Goal: Task Accomplishment & Management: Complete application form

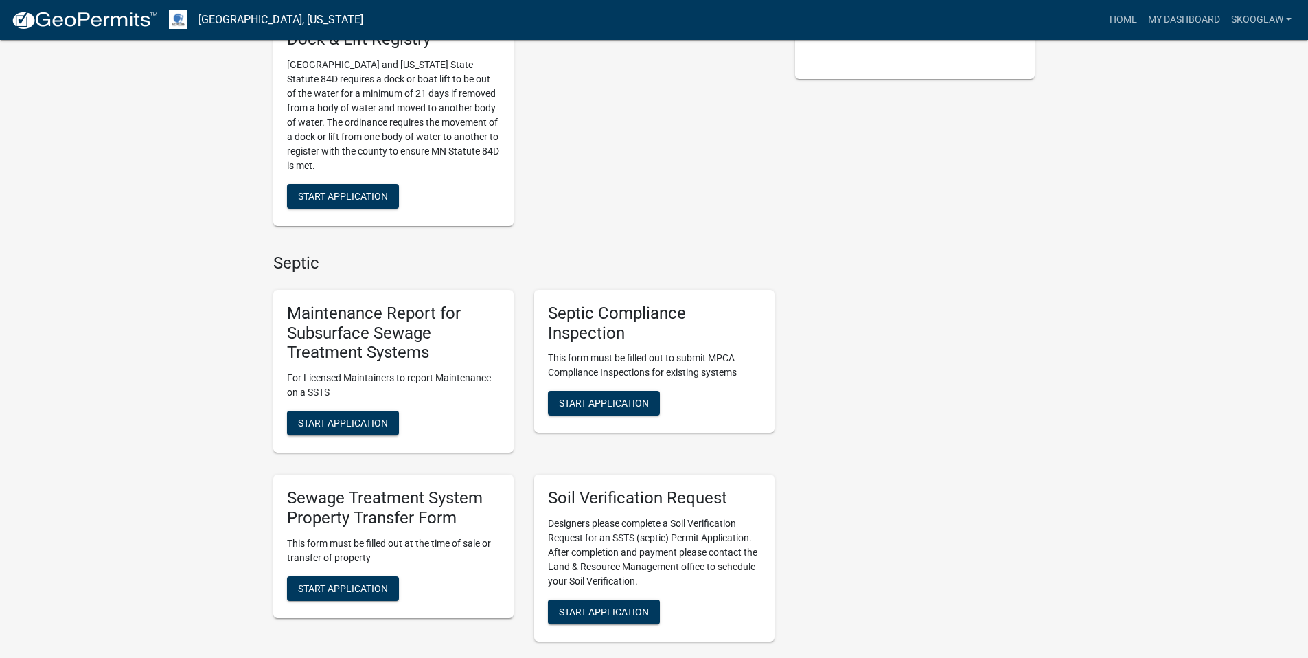
scroll to position [608, 0]
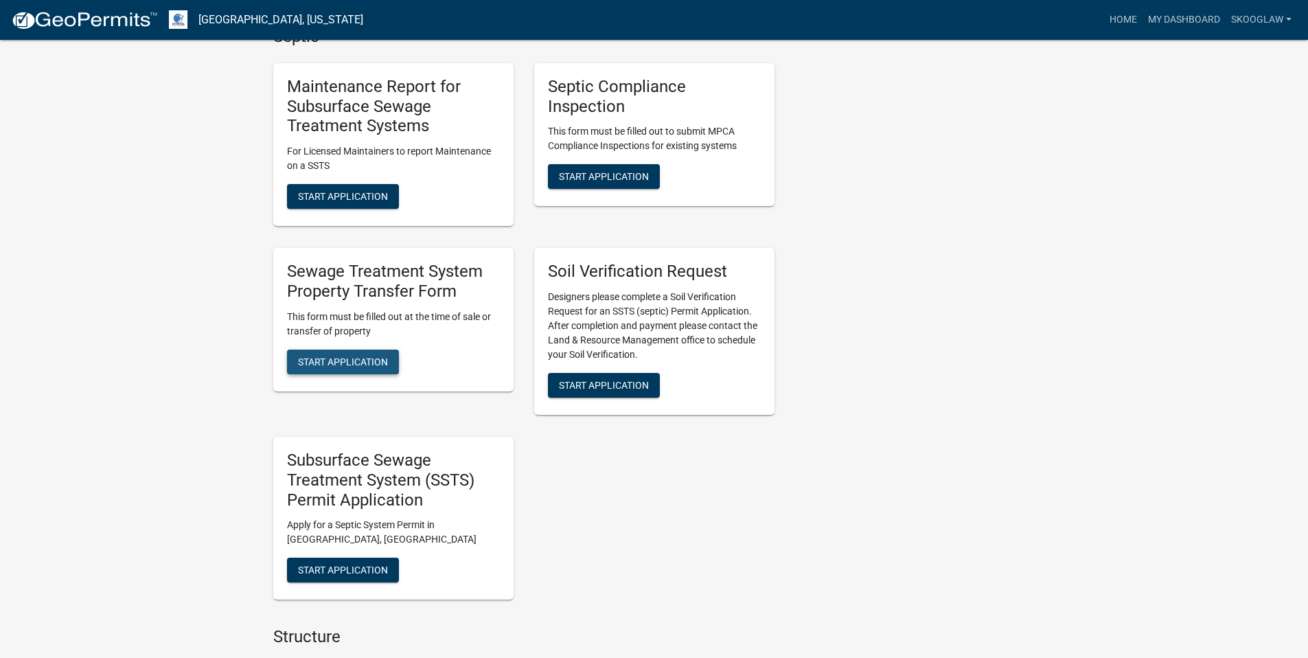
click at [349, 365] on span "Start Application" at bounding box center [343, 361] width 90 height 11
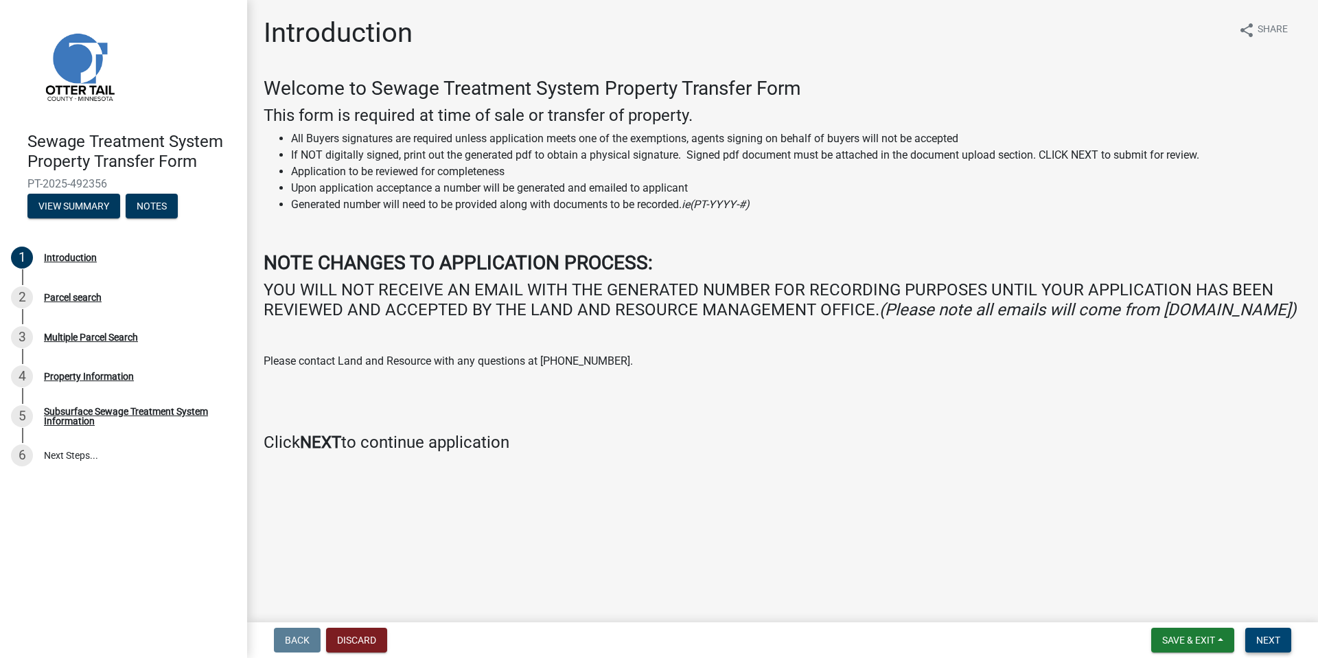
click at [1281, 632] on button "Next" at bounding box center [1268, 639] width 46 height 25
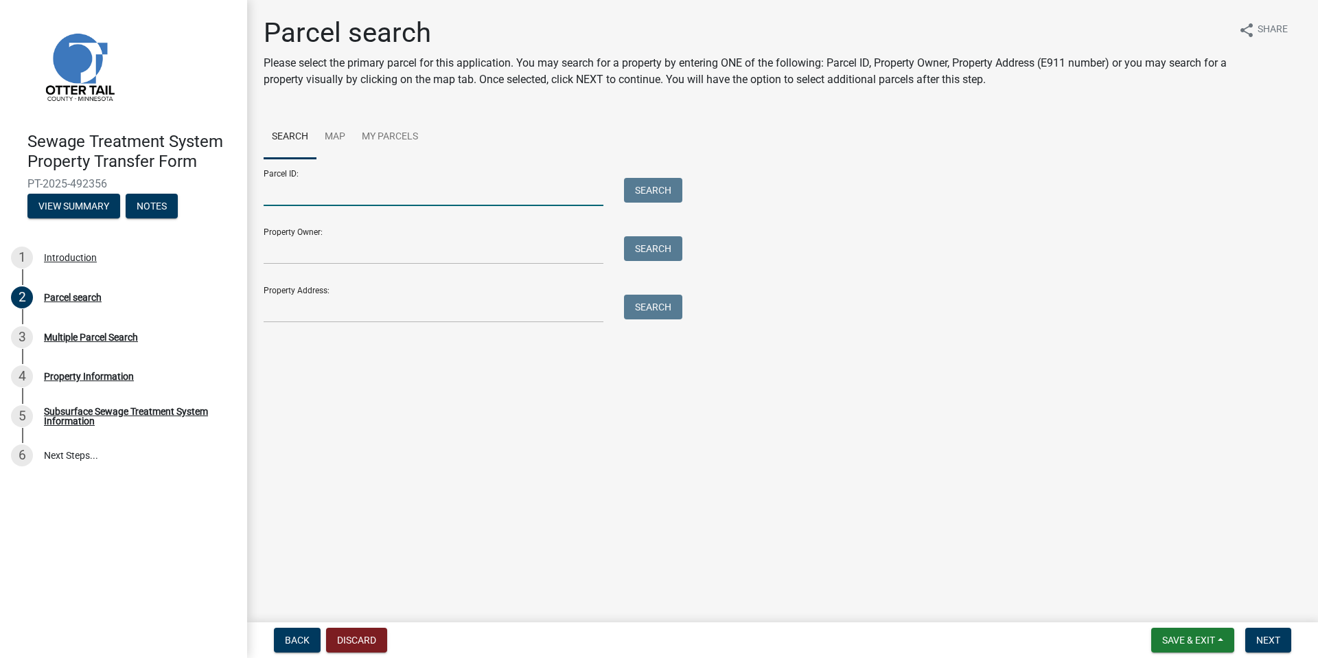
click at [319, 188] on input "Parcel ID:" at bounding box center [434, 192] width 340 height 28
type input "38000120082005"
click at [666, 185] on button "Search" at bounding box center [653, 190] width 58 height 25
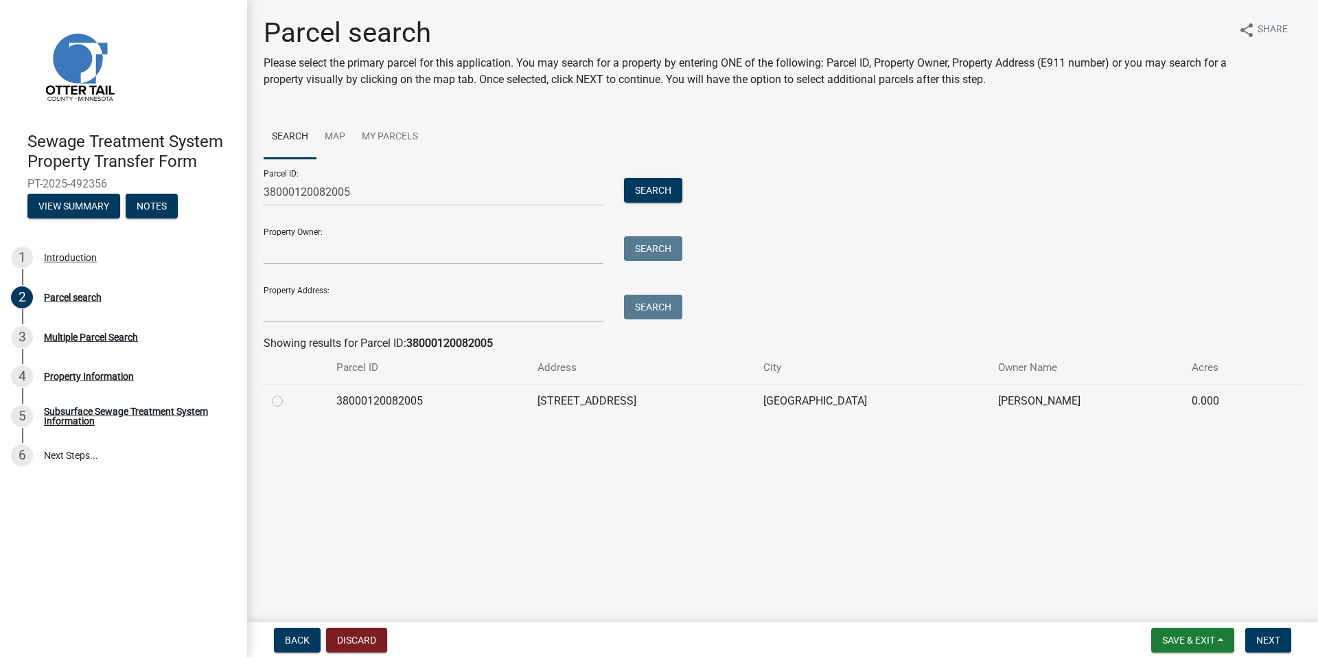
click at [288, 393] on label at bounding box center [288, 393] width 0 height 0
click at [288, 400] on input "radio" at bounding box center [292, 397] width 9 height 9
radio input "true"
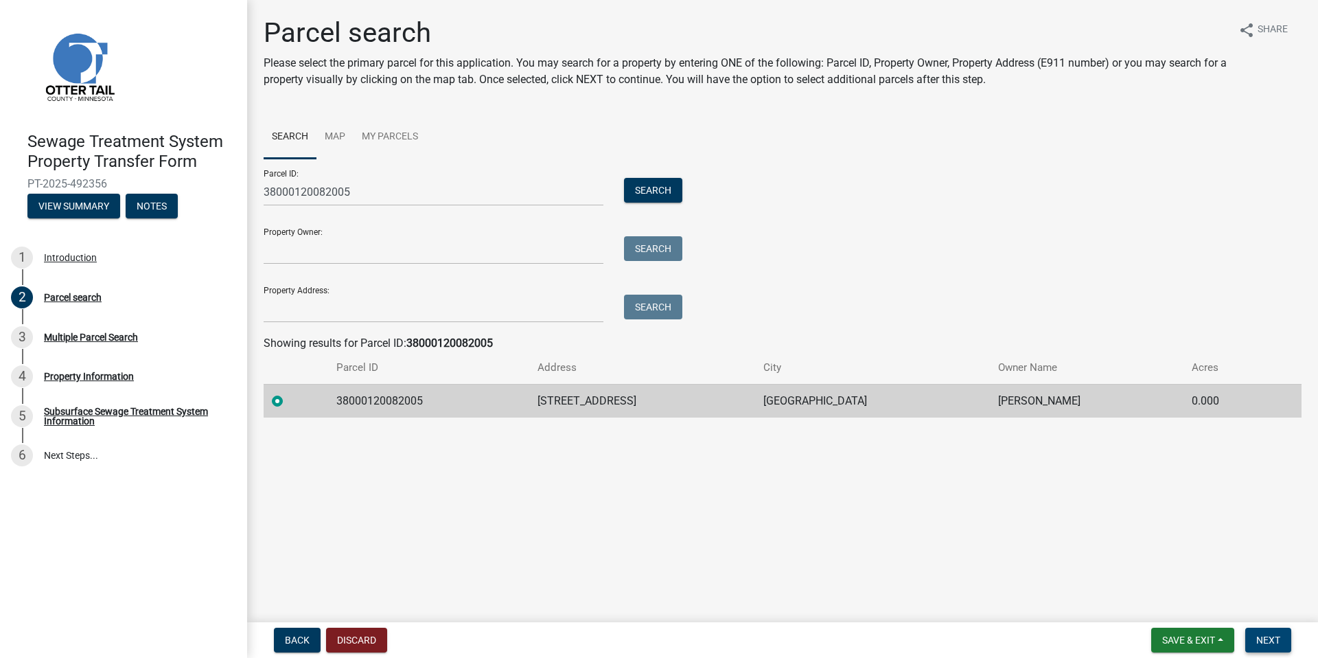
click at [1262, 648] on button "Next" at bounding box center [1268, 639] width 46 height 25
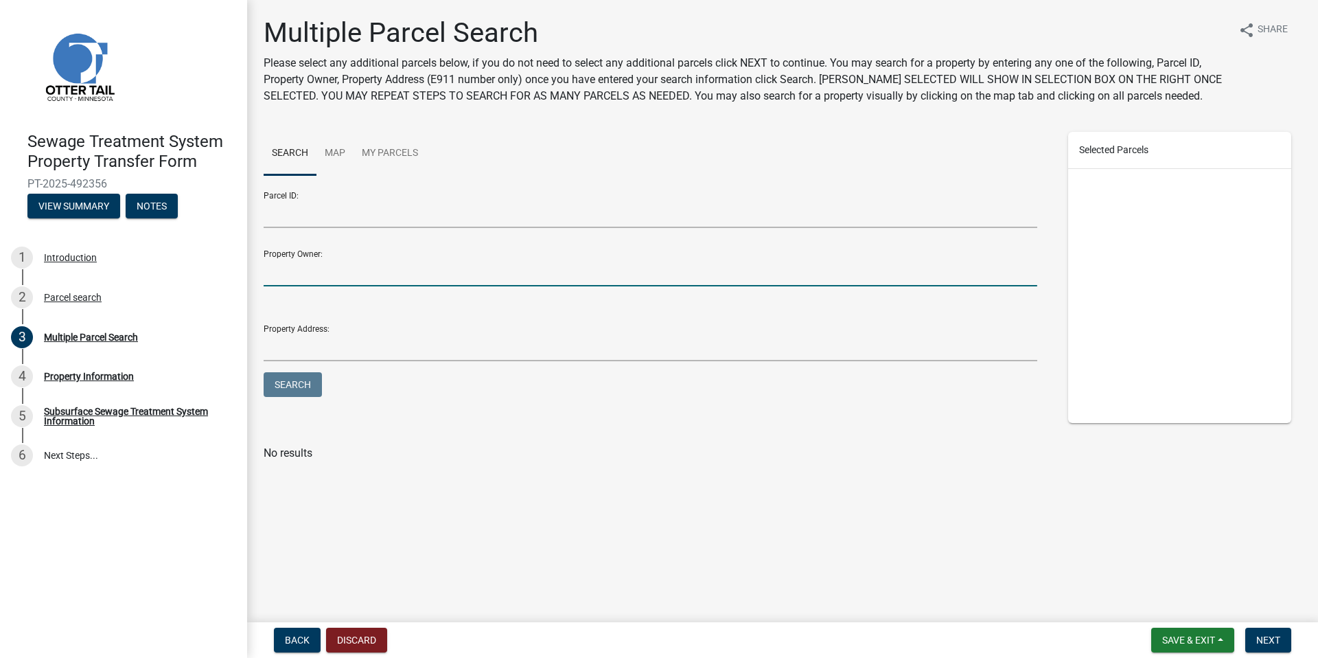
click at [295, 273] on input "Property Owner:" at bounding box center [651, 272] width 774 height 28
type input "[PERSON_NAME]"
click at [264, 372] on button "Search" at bounding box center [293, 384] width 58 height 25
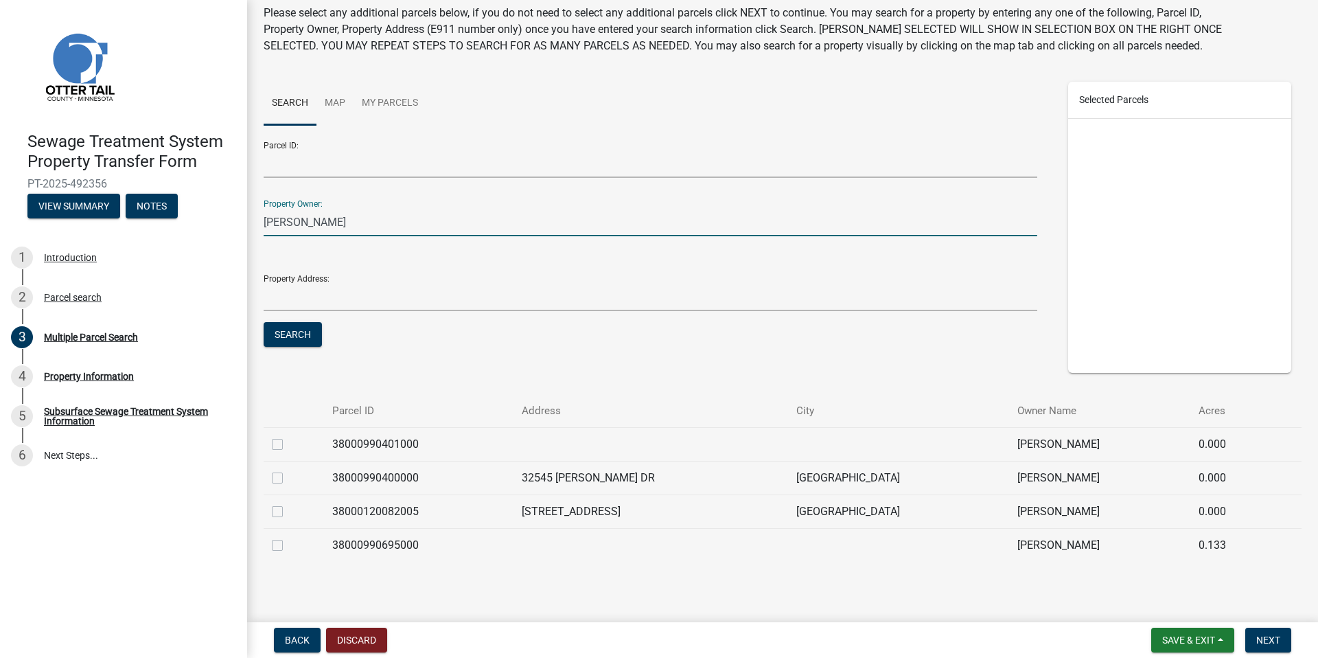
scroll to position [60, 0]
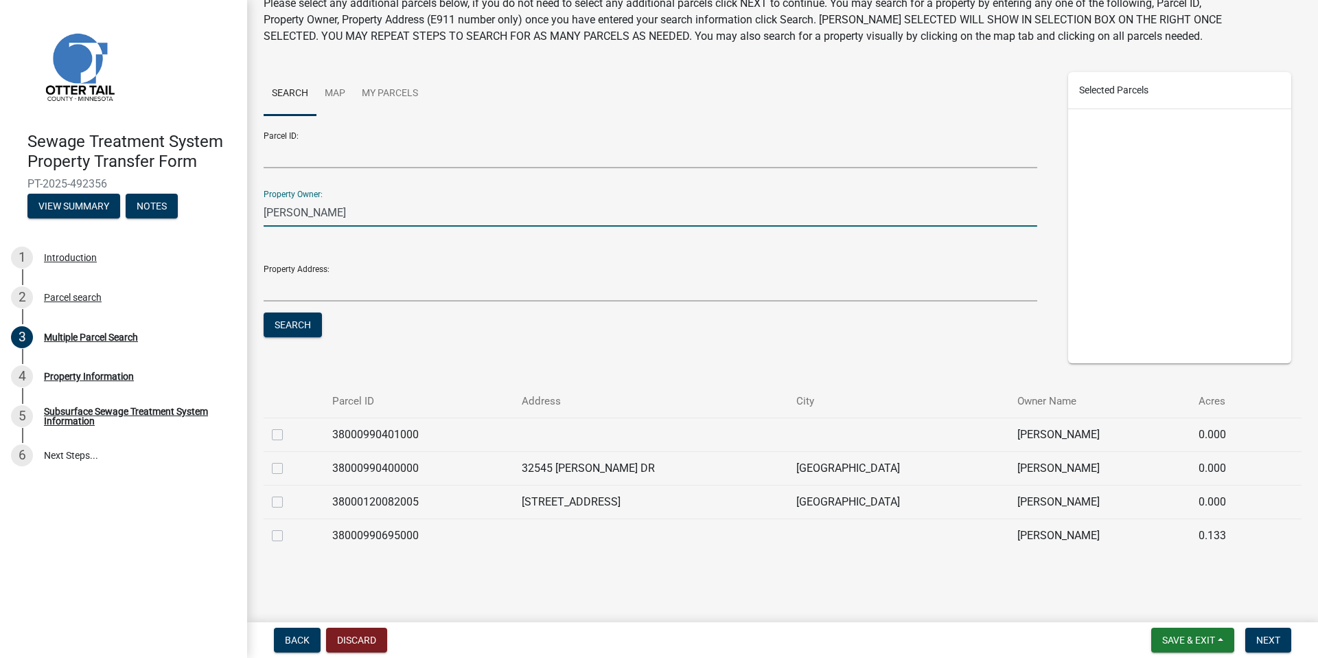
click at [288, 527] on label at bounding box center [288, 527] width 0 height 0
click at [288, 534] on input "checkbox" at bounding box center [292, 531] width 9 height 9
checkbox input "true"
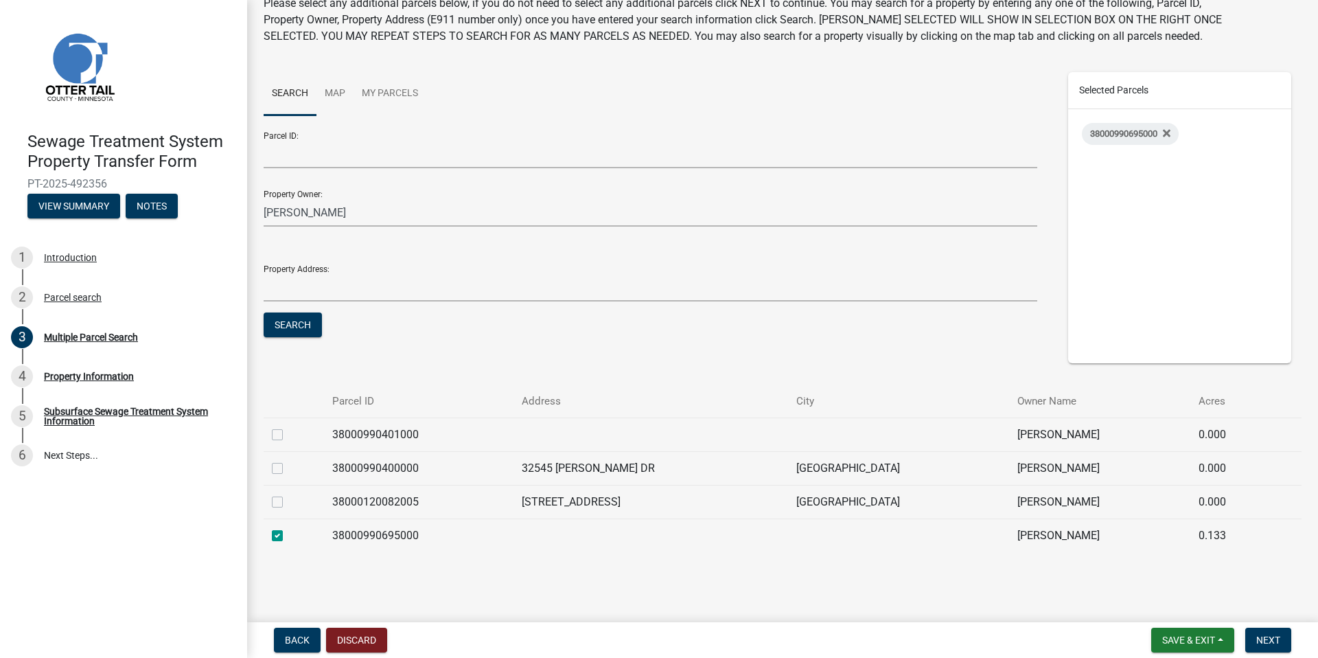
click at [288, 460] on label at bounding box center [288, 460] width 0 height 0
click at [288, 463] on input "checkbox" at bounding box center [292, 464] width 9 height 9
checkbox input "true"
click at [288, 426] on label at bounding box center [288, 426] width 0 height 0
click at [288, 435] on input "checkbox" at bounding box center [292, 430] width 9 height 9
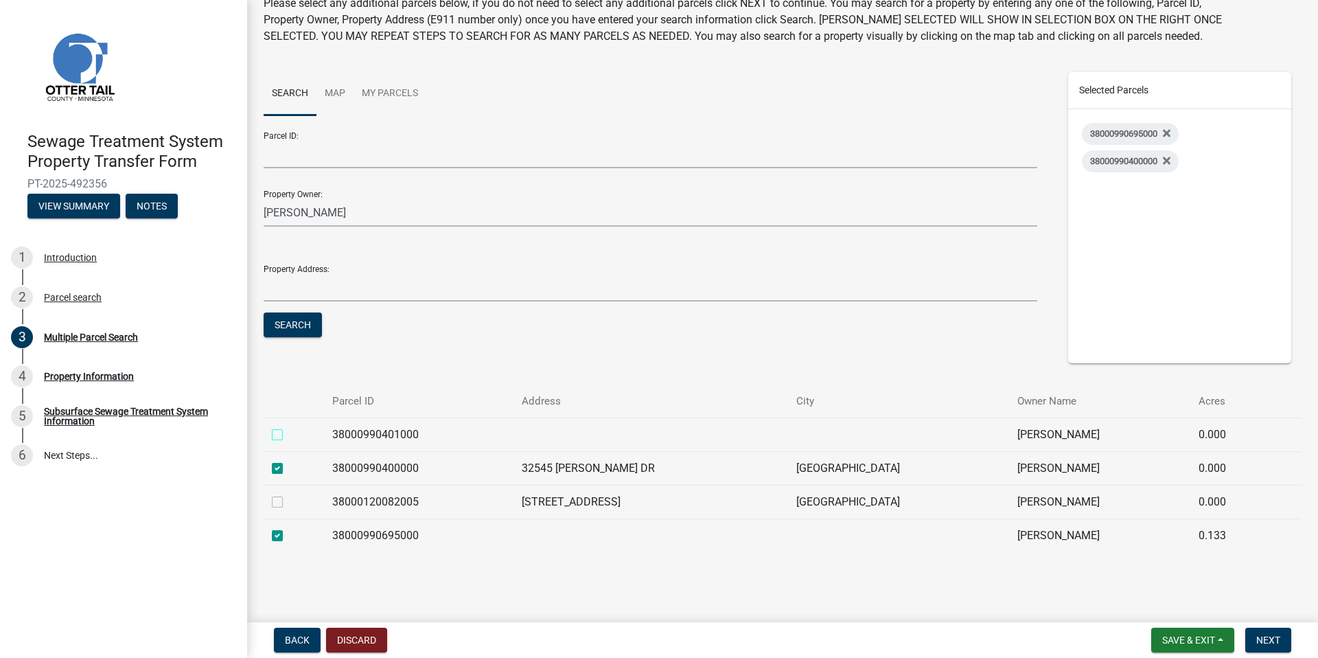
checkbox input "true"
click at [1265, 639] on span "Next" at bounding box center [1268, 639] width 24 height 11
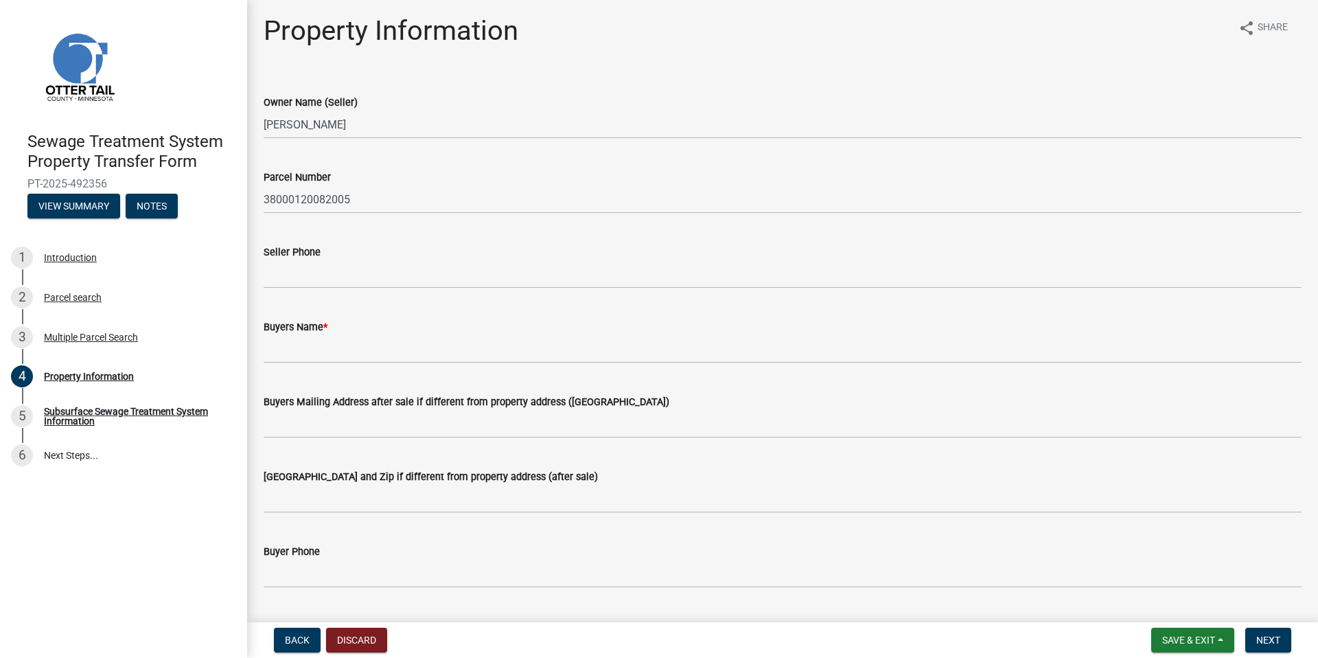
scroll to position [10, 0]
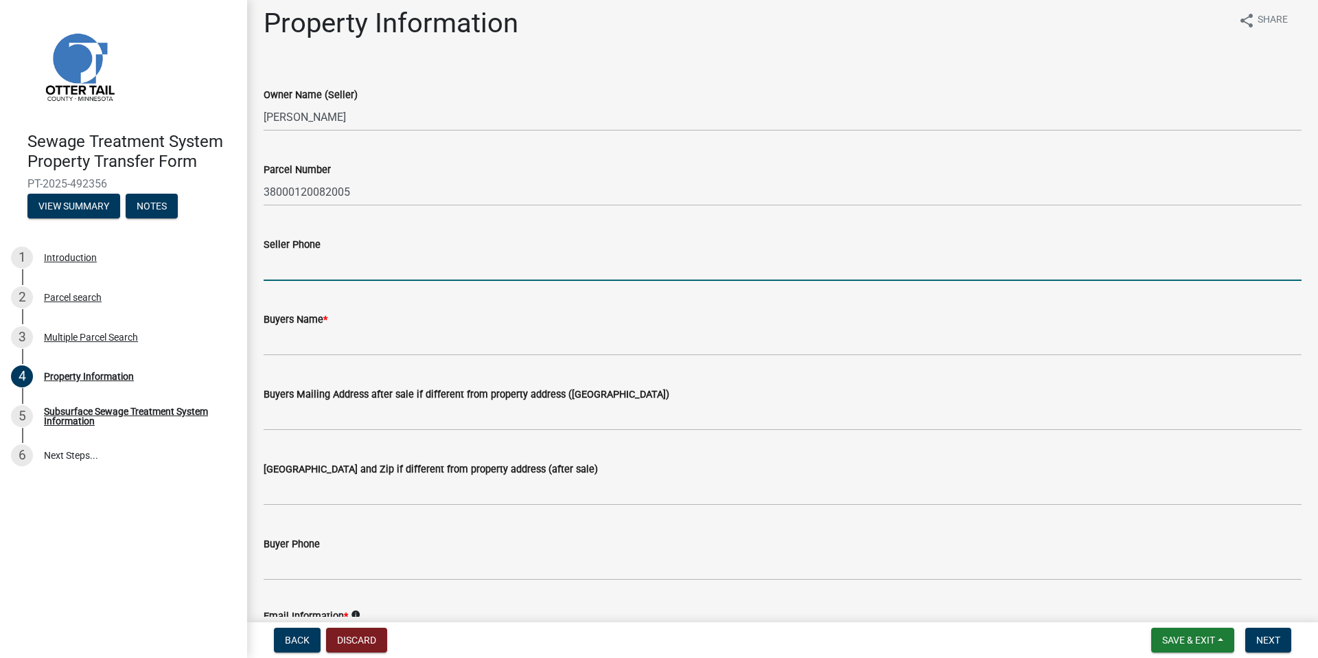
click at [299, 270] on input "Seller Phone" at bounding box center [783, 267] width 1038 height 28
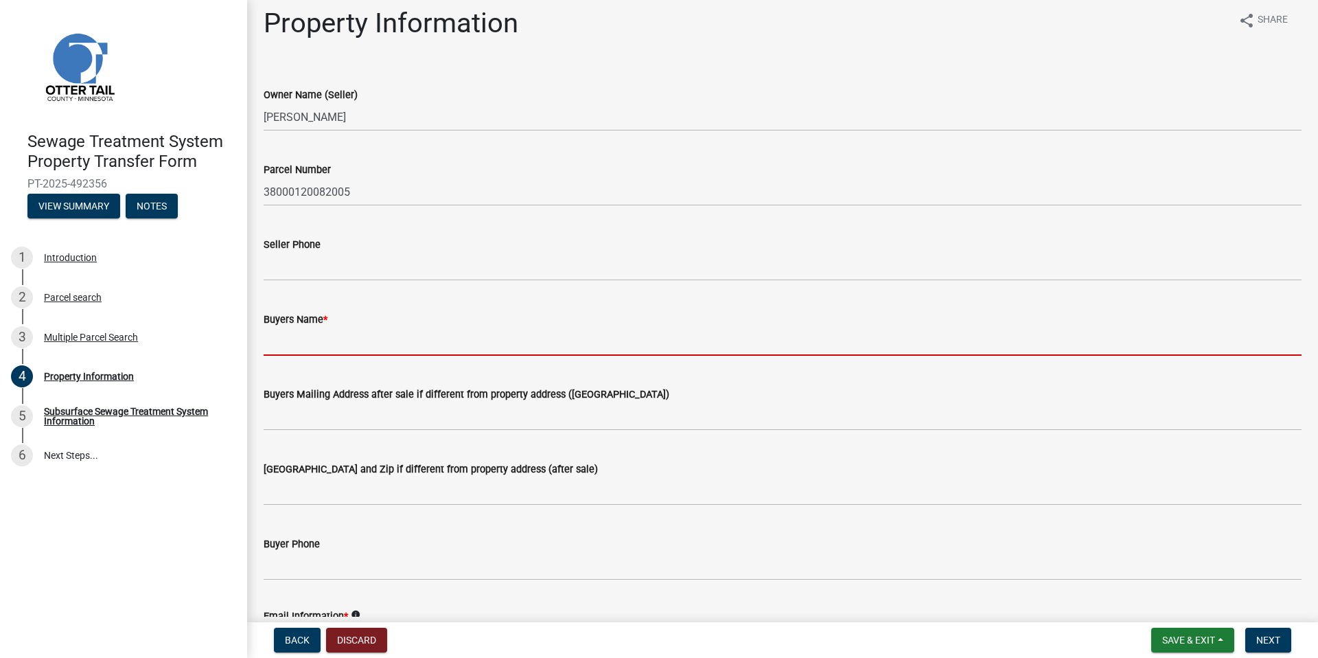
click at [289, 340] on input "Buyers Name *" at bounding box center [783, 341] width 1038 height 28
type input "T"
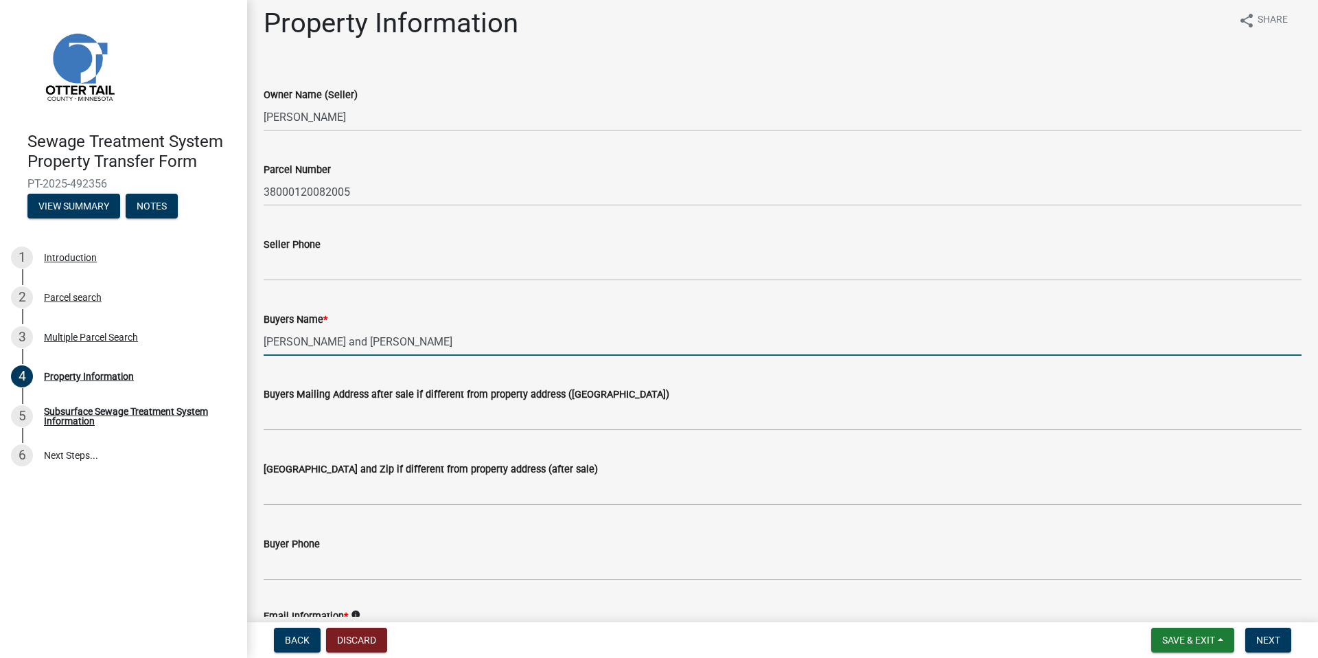
type input "[PERSON_NAME] and [PERSON_NAME]"
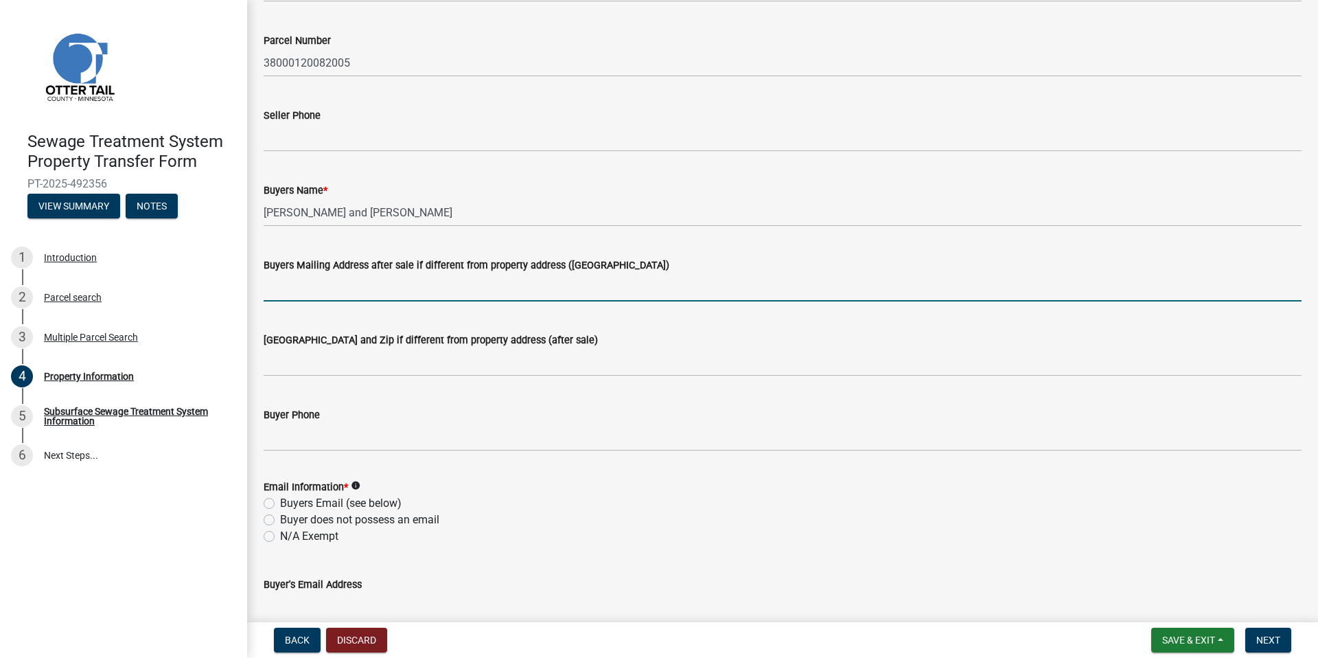
scroll to position [155, 0]
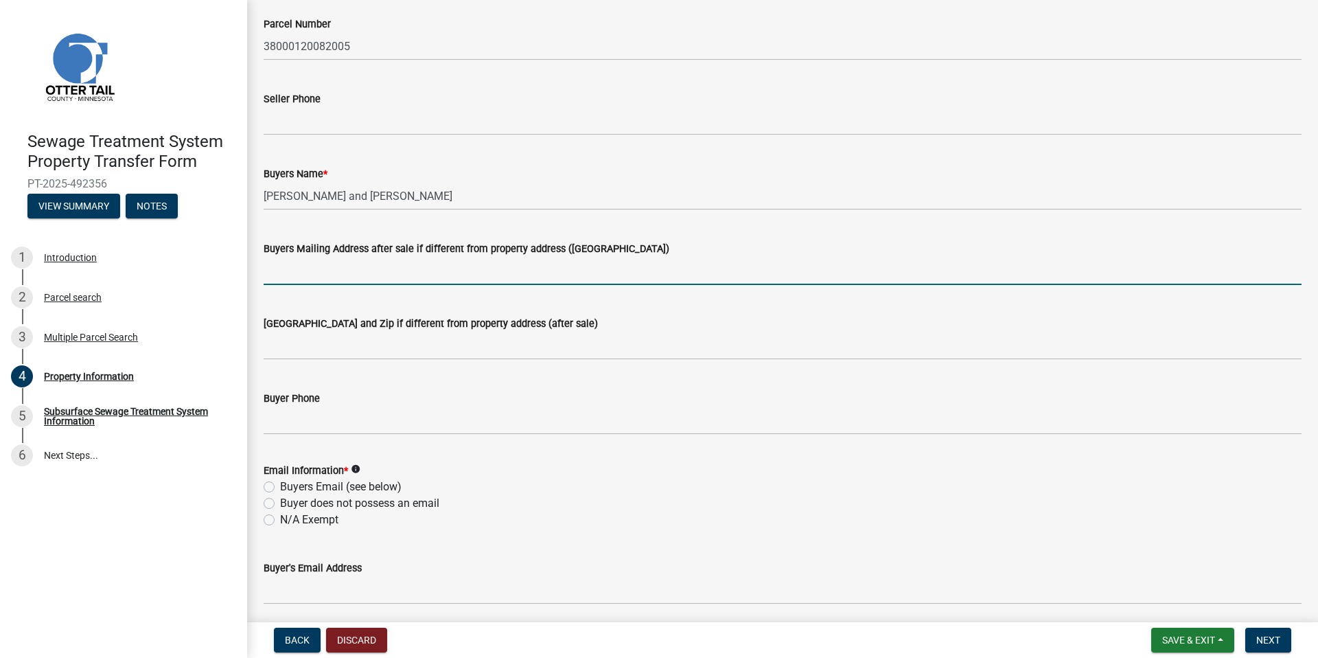
click at [280, 487] on label "Buyers Email (see below)" at bounding box center [340, 486] width 121 height 16
click at [280, 487] on input "Buyers Email (see below)" at bounding box center [284, 482] width 9 height 9
radio input "true"
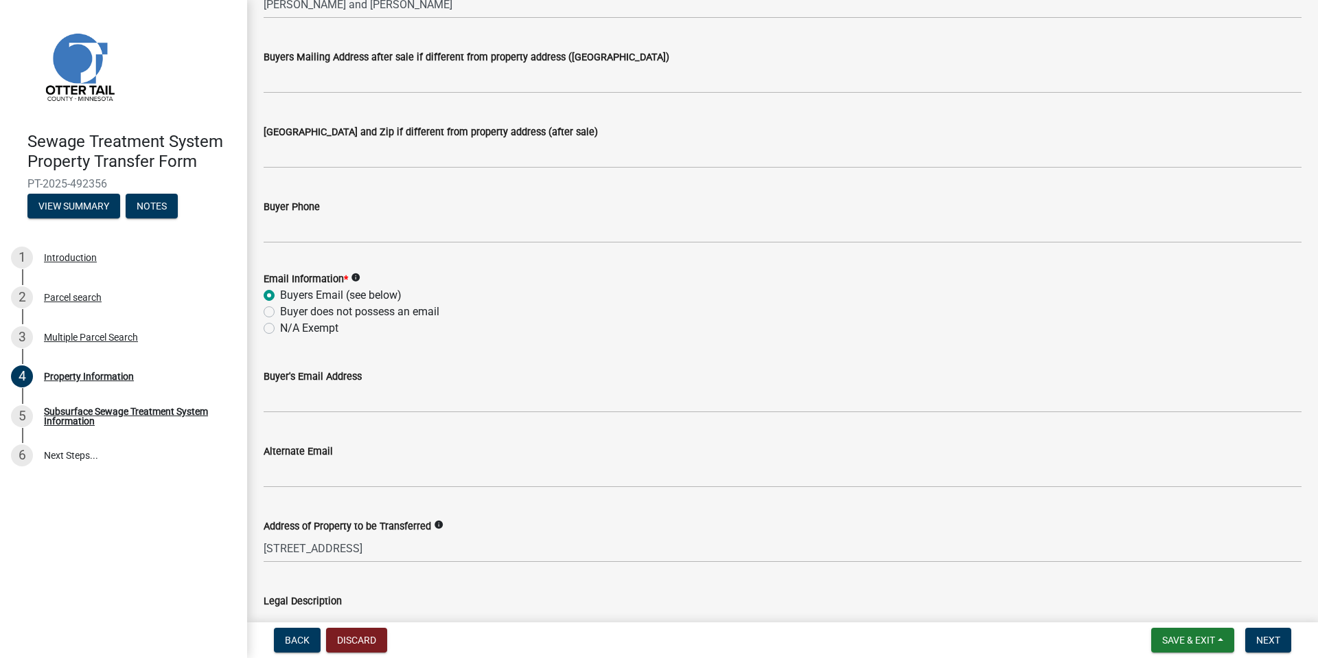
scroll to position [351, 0]
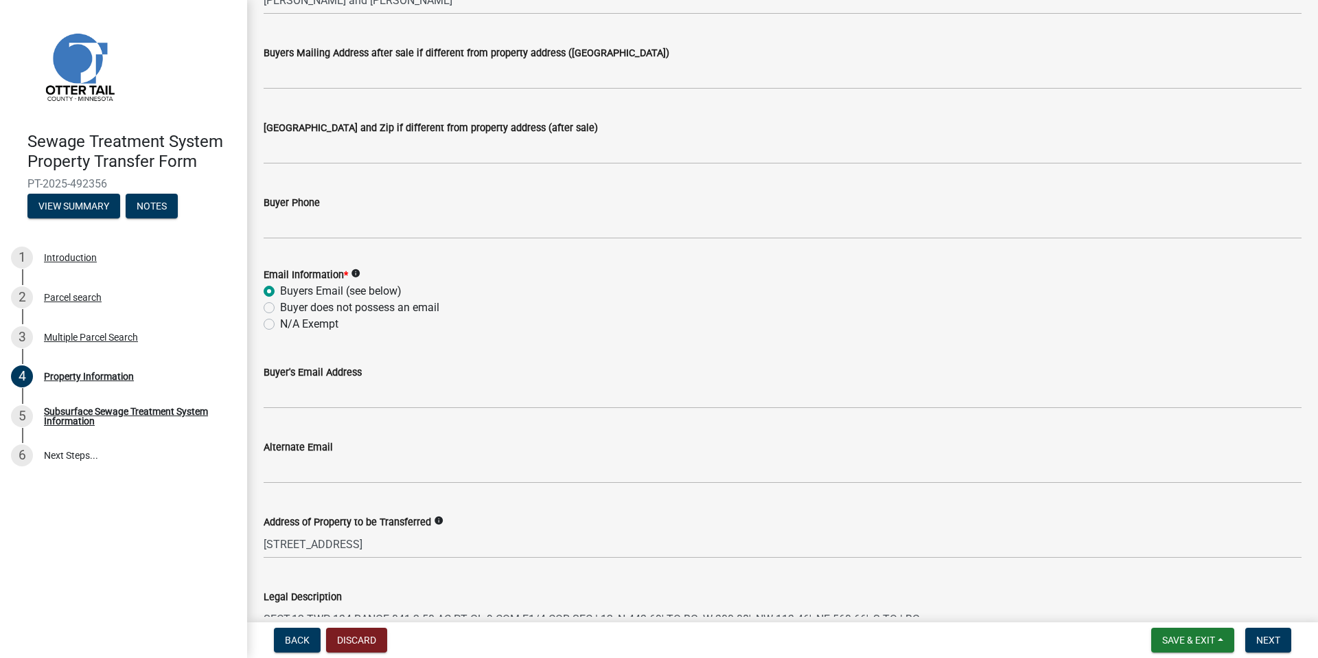
click at [291, 411] on wm-data-entity-input "Buyer's Email Address" at bounding box center [783, 382] width 1038 height 75
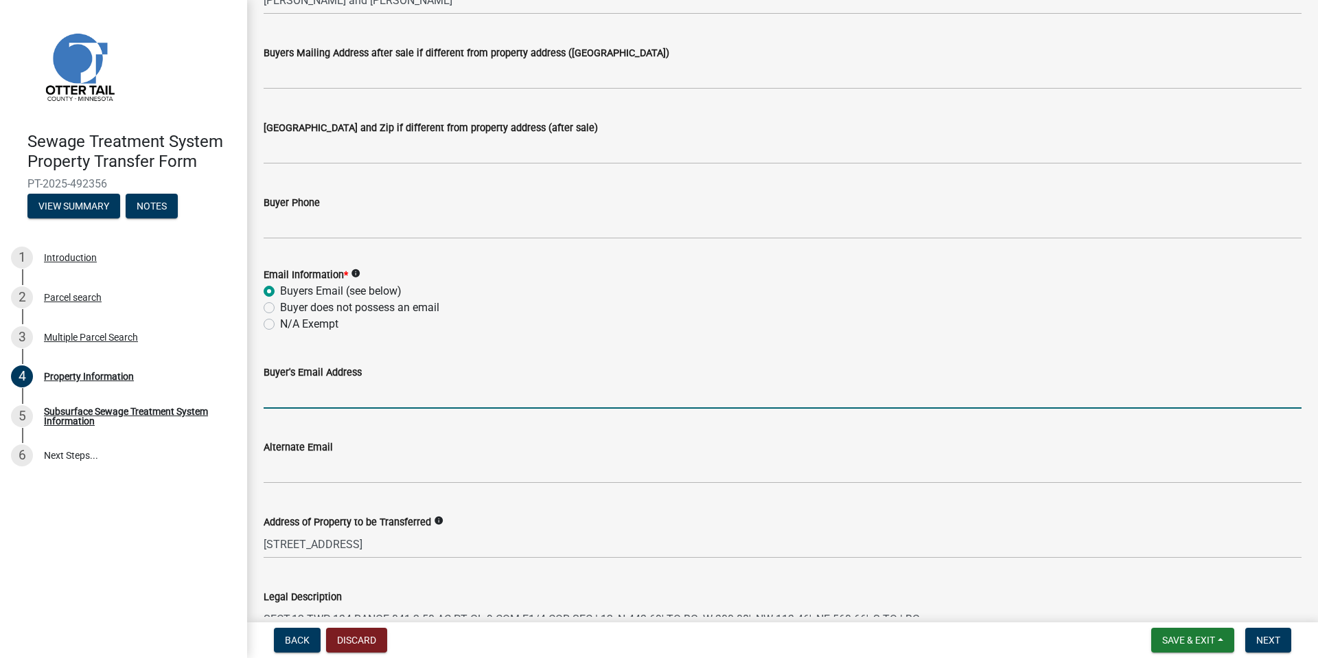
click at [291, 400] on input "Buyer's Email Address" at bounding box center [783, 394] width 1038 height 28
paste input "[PERSON_NAME][EMAIL_ADDRESS][DOMAIN_NAME]"
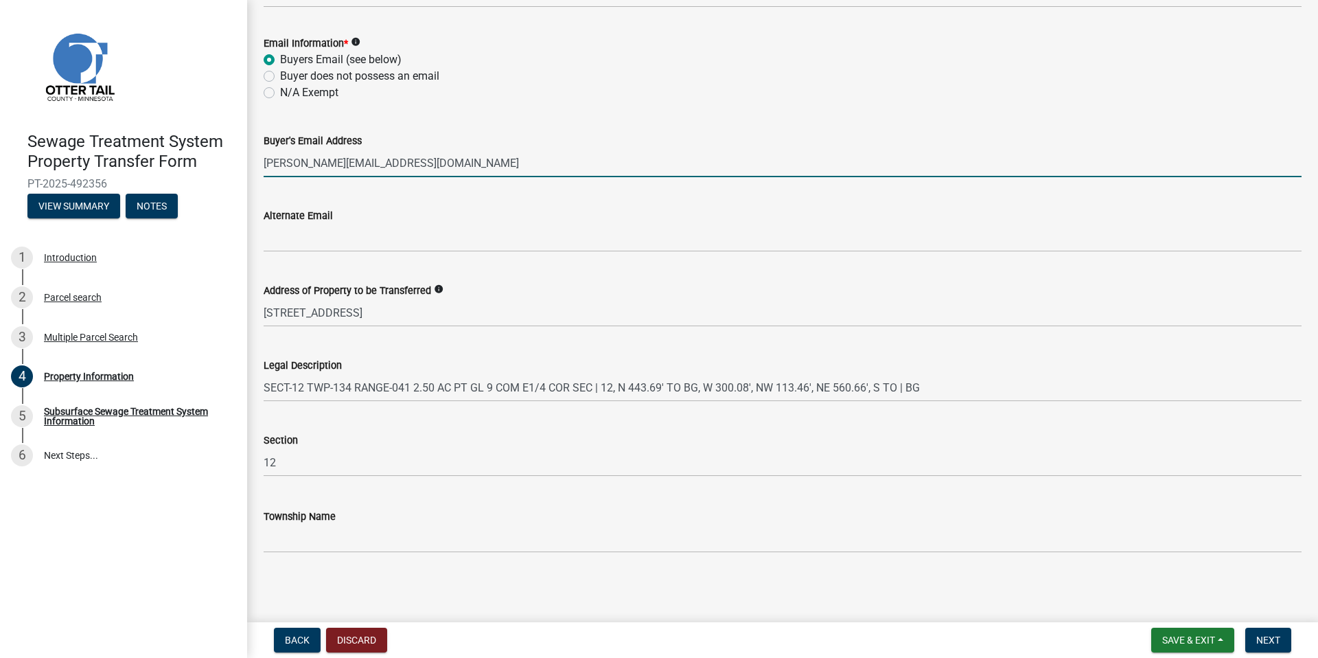
scroll to position [583, 0]
type input "[PERSON_NAME][EMAIL_ADDRESS][DOMAIN_NAME]"
click at [1269, 638] on span "Next" at bounding box center [1268, 639] width 24 height 11
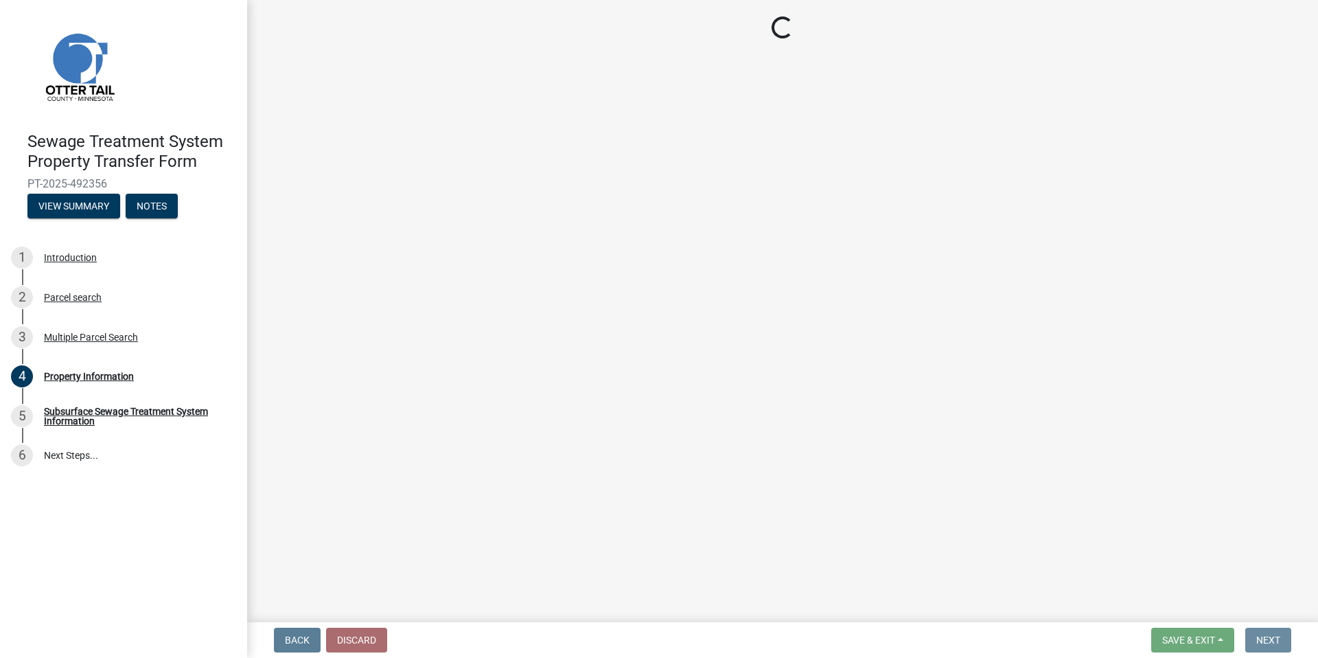
scroll to position [0, 0]
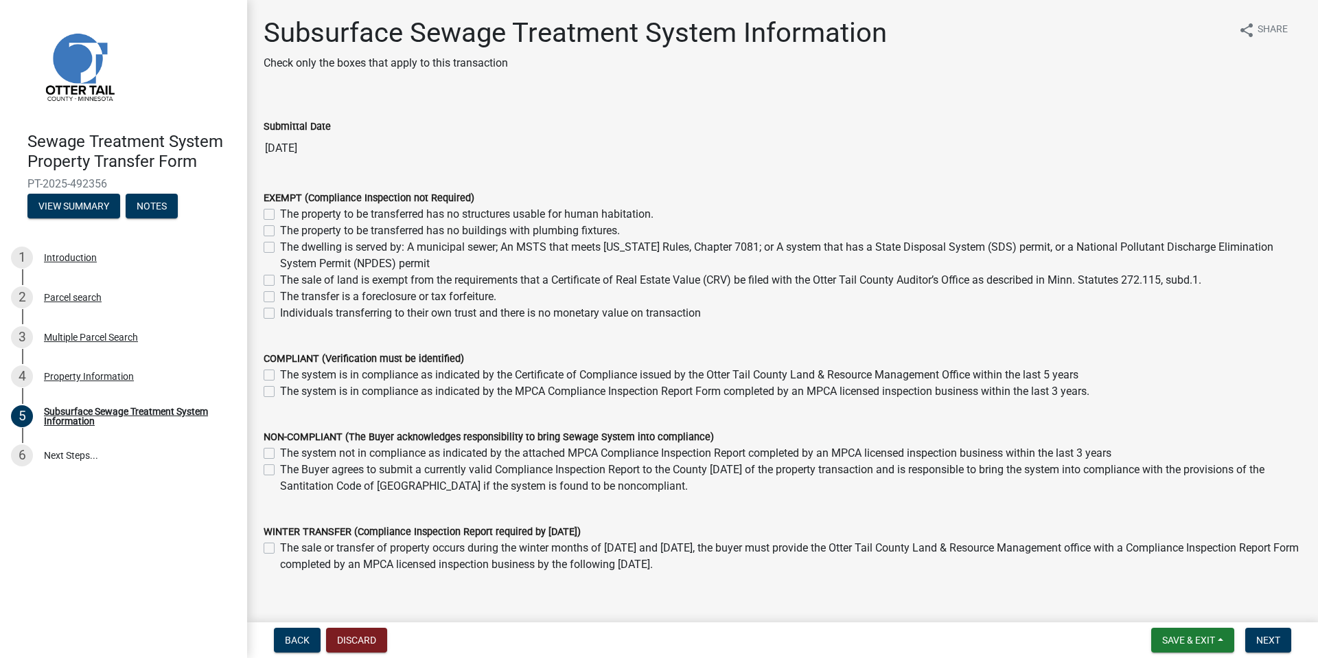
click at [280, 280] on label "The sale of land is exempt from the requirements that a Certificate of Real Est…" at bounding box center [740, 280] width 921 height 16
click at [280, 280] on input "The sale of land is exempt from the requirements that a Certificate of Real Est…" at bounding box center [284, 276] width 9 height 9
checkbox input "true"
checkbox input "false"
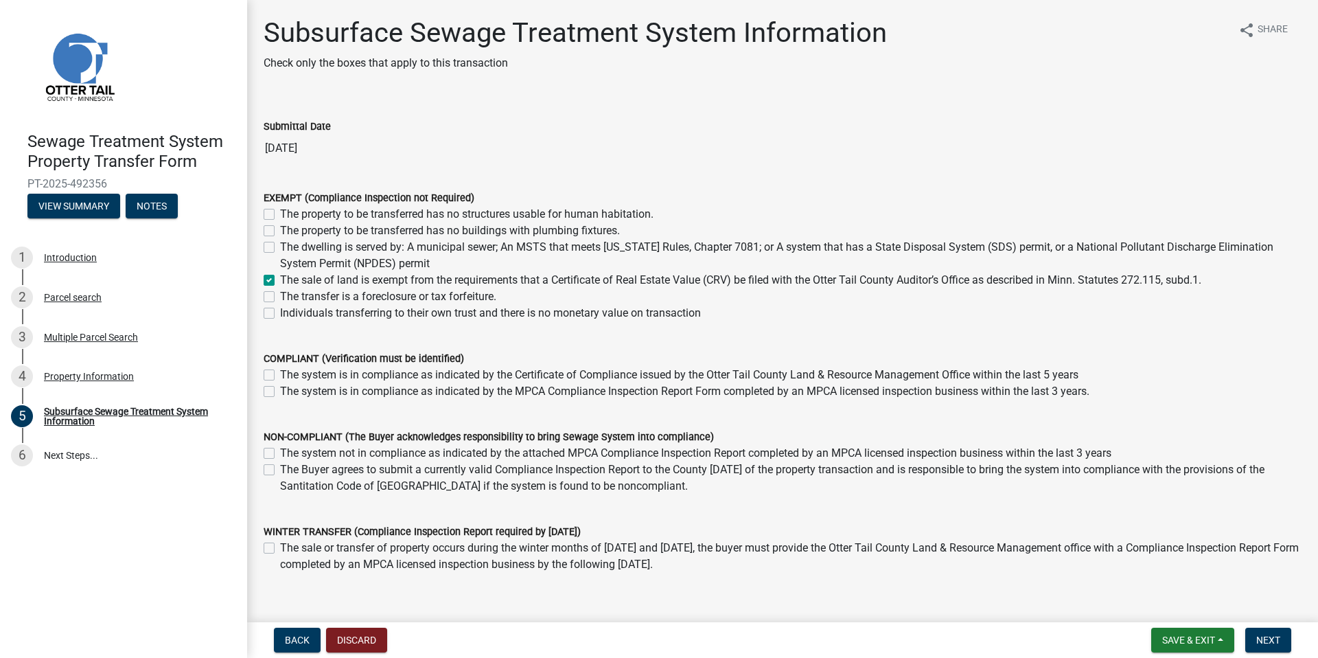
checkbox input "false"
checkbox input "true"
checkbox input "false"
click at [1266, 644] on span "Next" at bounding box center [1268, 639] width 24 height 11
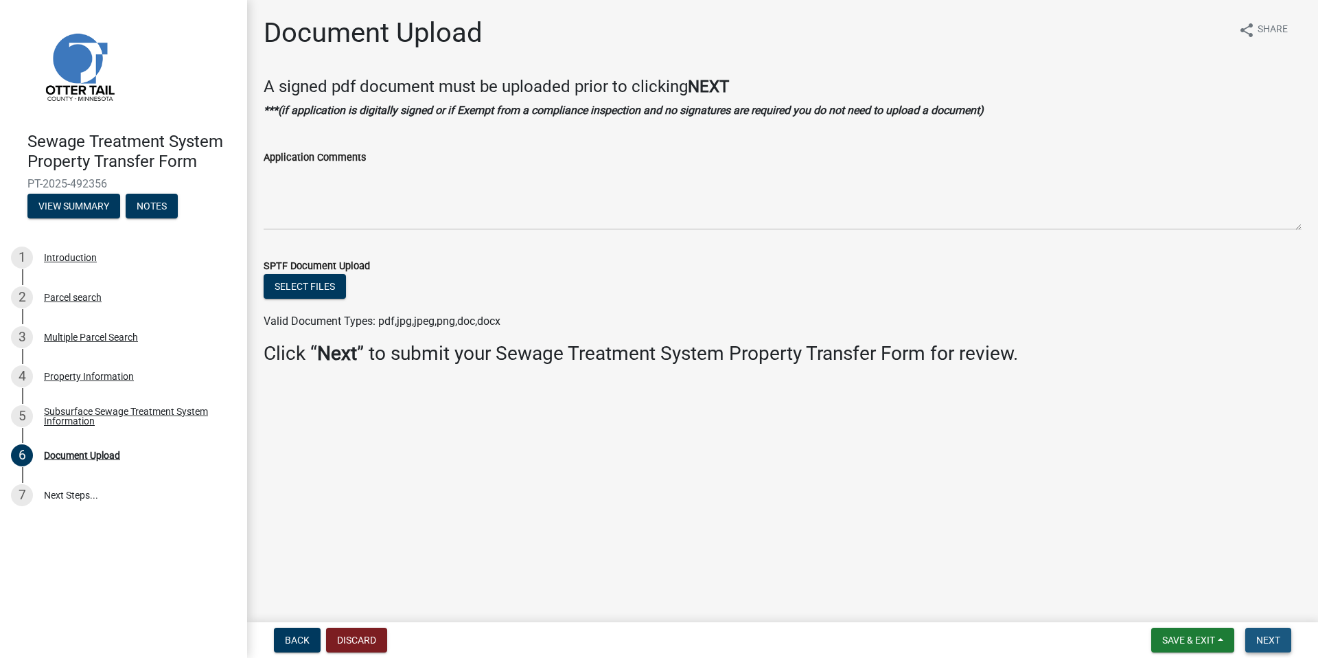
click at [1288, 640] on button "Next" at bounding box center [1268, 639] width 46 height 25
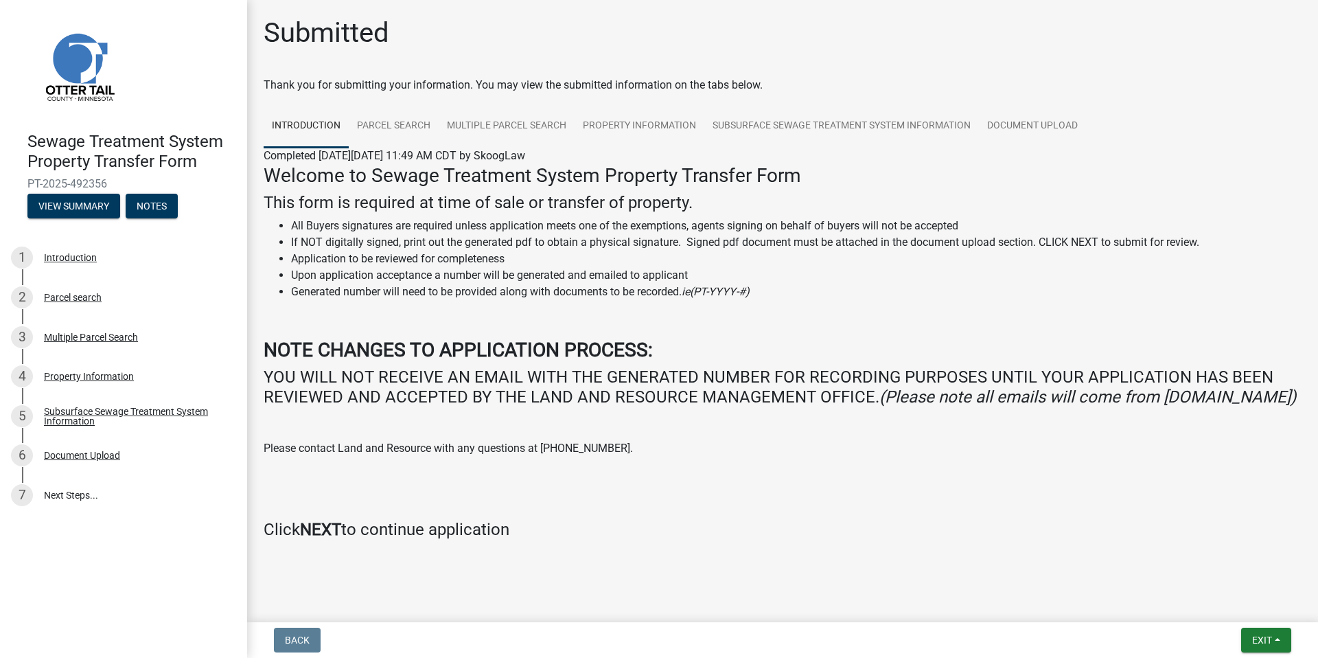
scroll to position [3, 0]
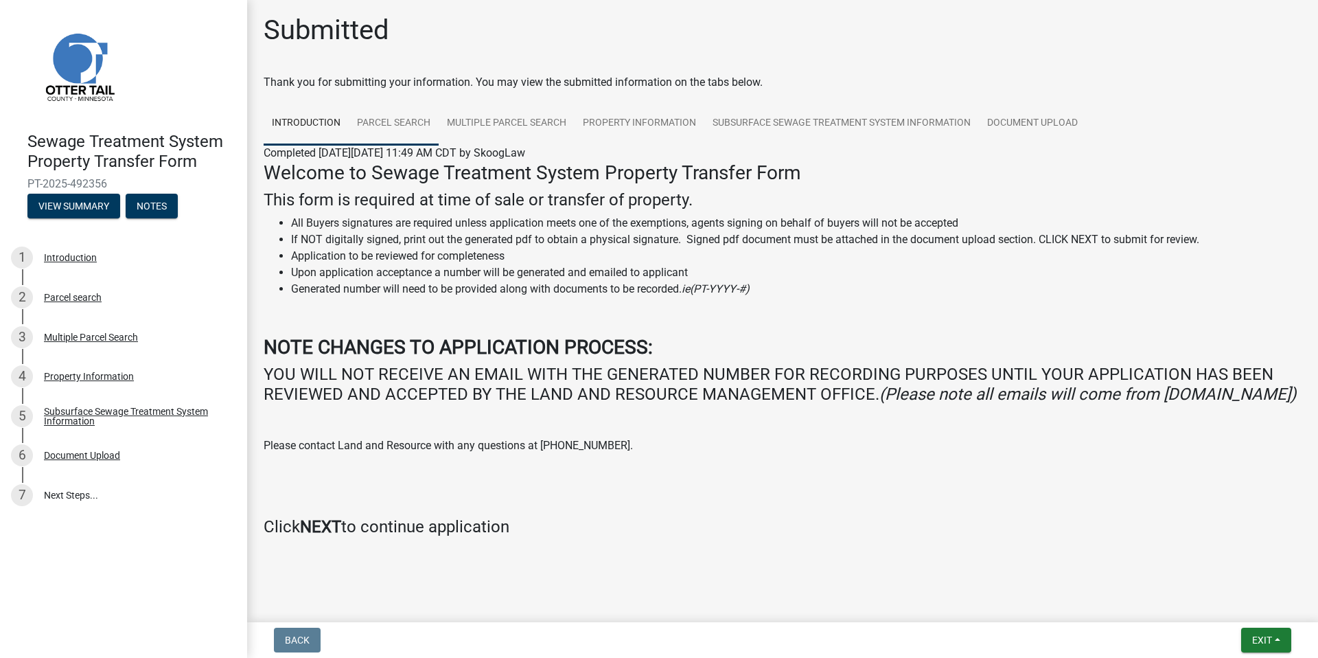
click at [385, 133] on link "Parcel search" at bounding box center [394, 124] width 90 height 44
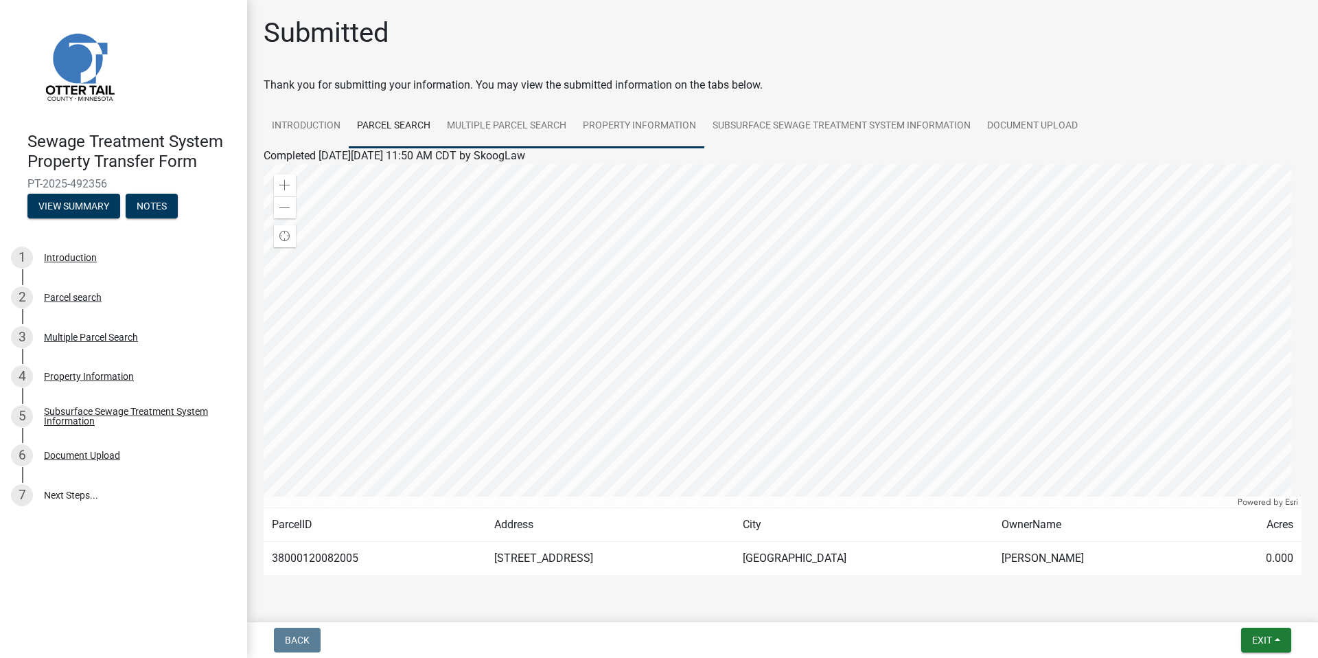
click at [511, 128] on link "Multiple Parcel Search" at bounding box center [507, 126] width 136 height 44
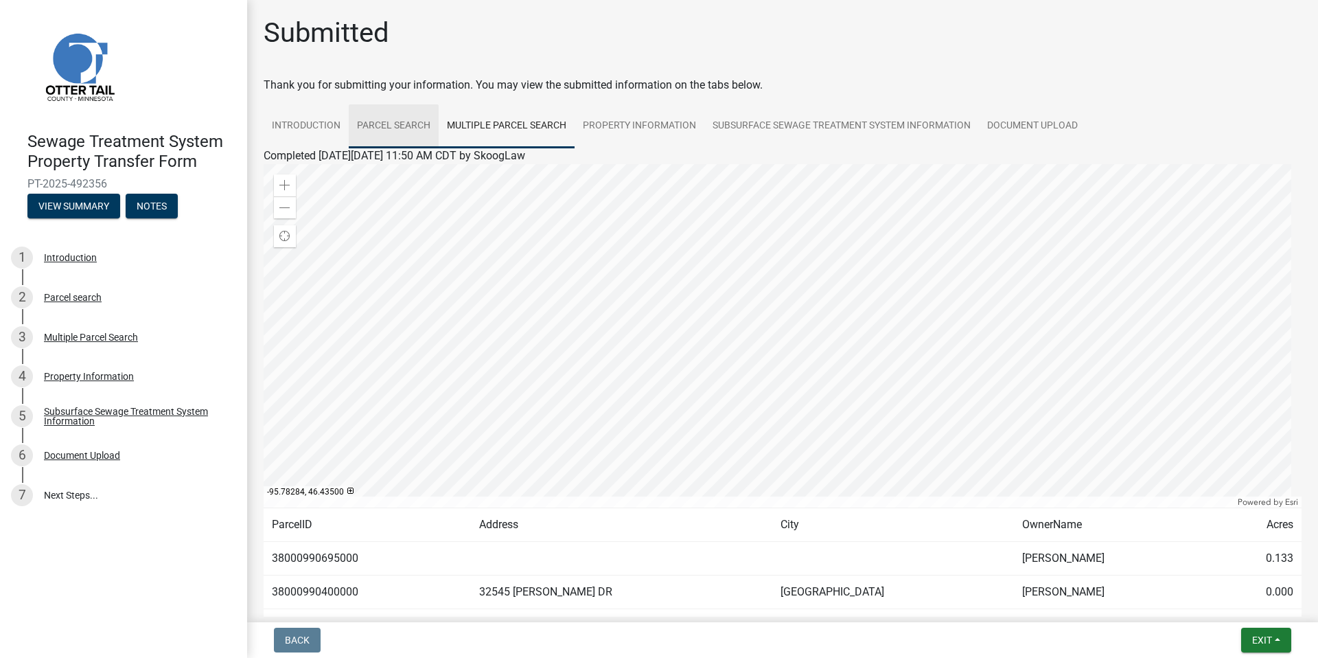
click at [417, 127] on link "Parcel search" at bounding box center [394, 126] width 90 height 44
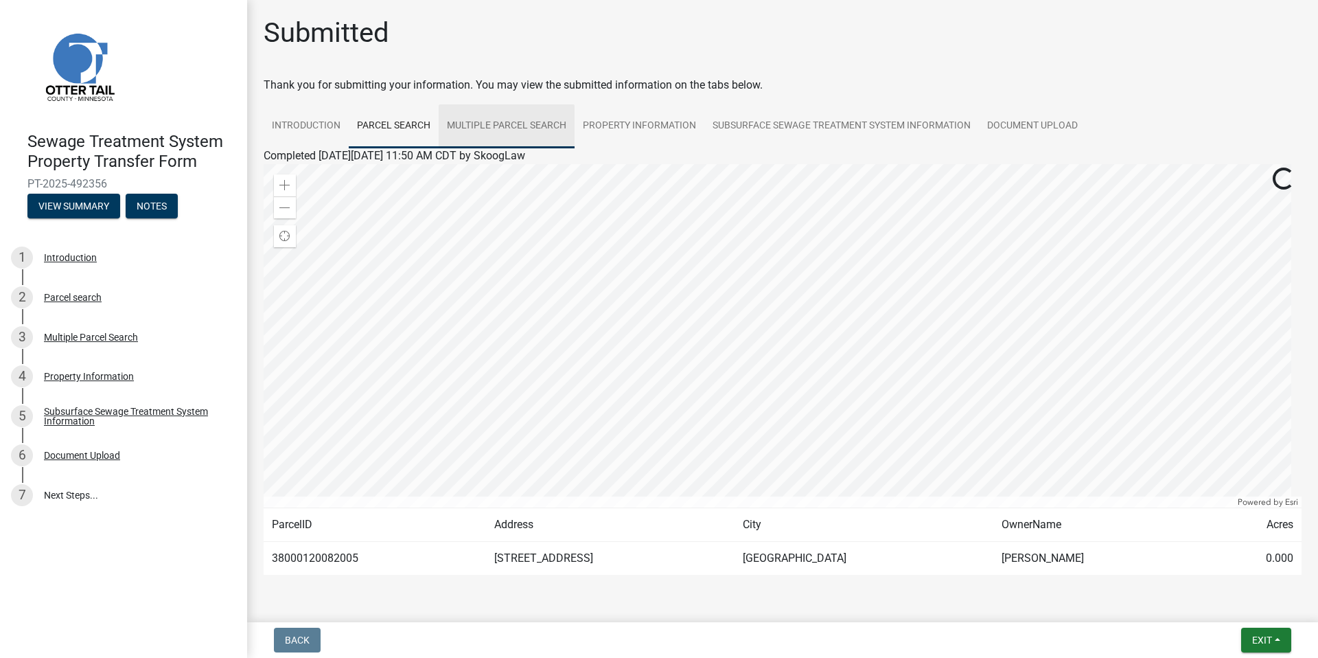
click at [522, 130] on link "Multiple Parcel Search" at bounding box center [507, 126] width 136 height 44
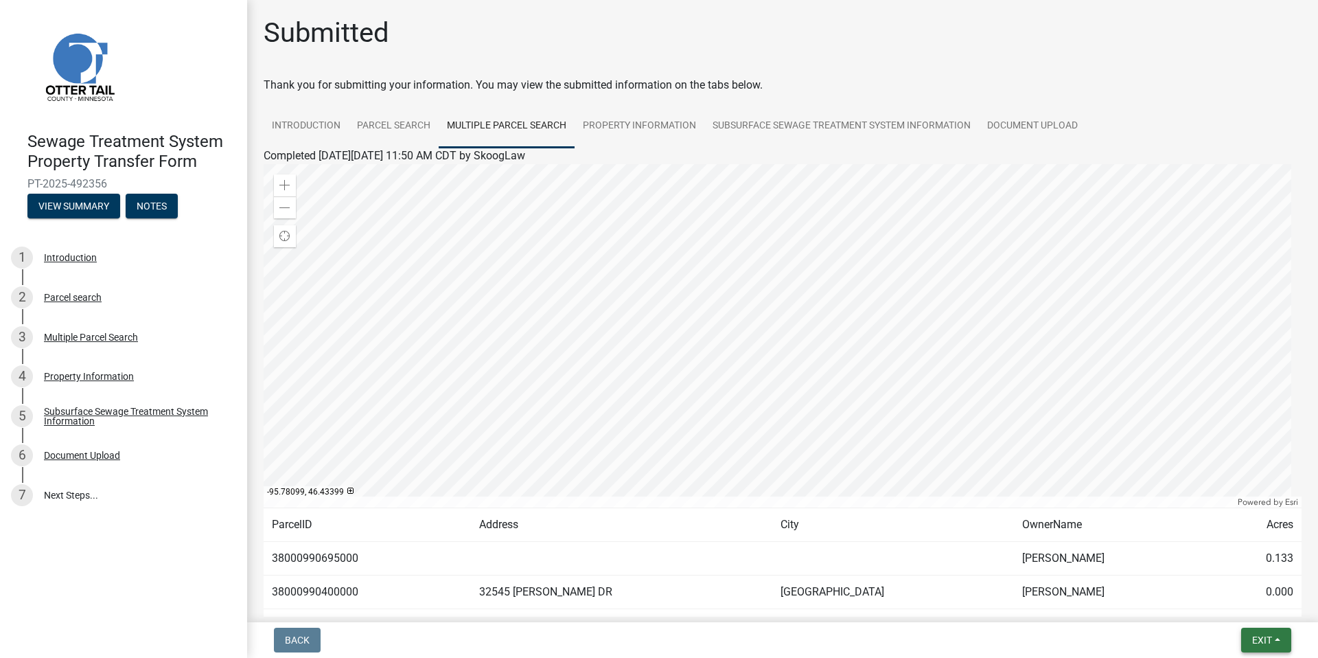
click at [1247, 636] on button "Exit" at bounding box center [1266, 639] width 50 height 25
click at [1228, 601] on button "Save & Exit" at bounding box center [1236, 604] width 110 height 33
